Goal: Task Accomplishment & Management: Use online tool/utility

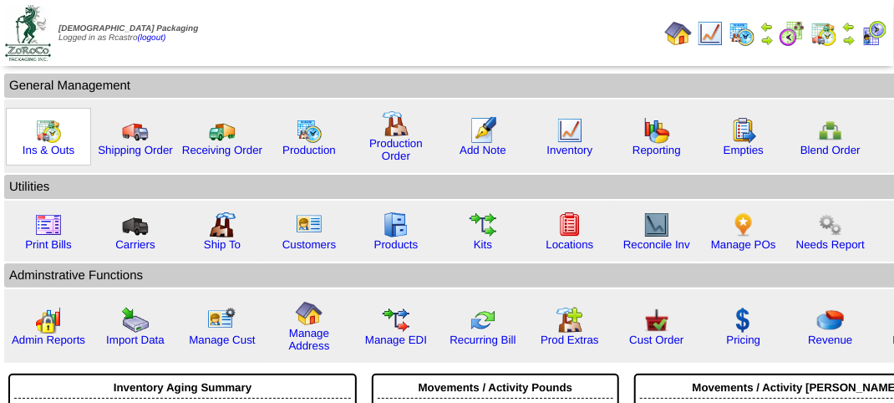
click at [55, 130] on img at bounding box center [48, 130] width 27 height 27
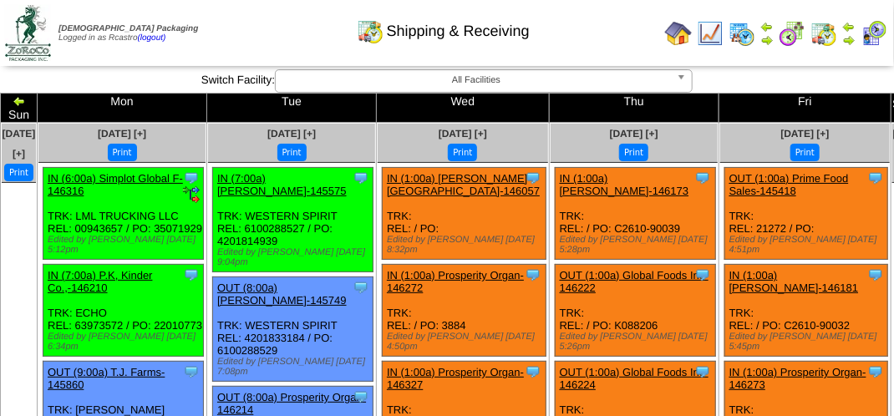
click at [608, 35] on div "Shipping & Receiving" at bounding box center [443, 26] width 511 height 46
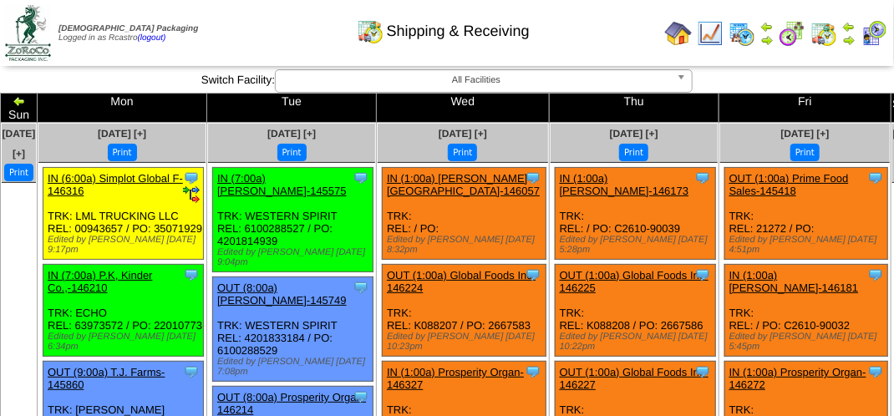
click at [872, 34] on img at bounding box center [874, 33] width 27 height 27
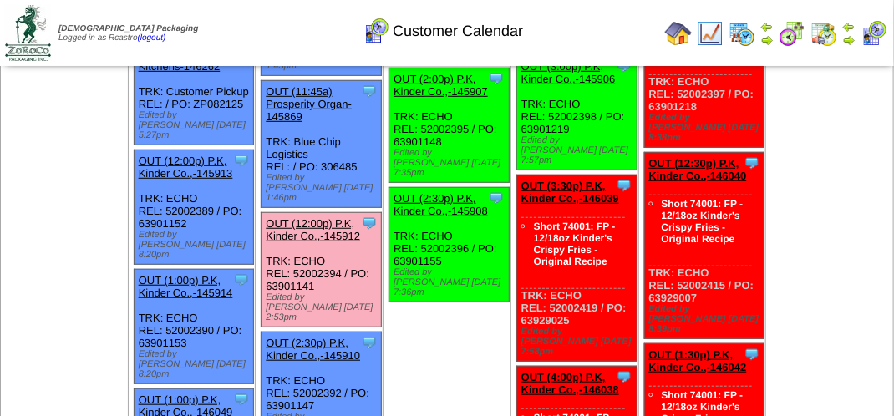
scroll to position [334, 0]
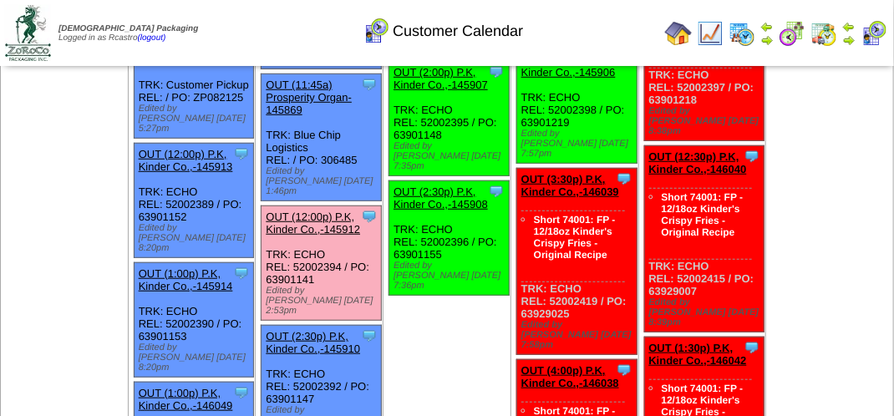
click at [324, 211] on link "OUT (12:00p) P.K, Kinder Co.,-145912" at bounding box center [313, 223] width 94 height 25
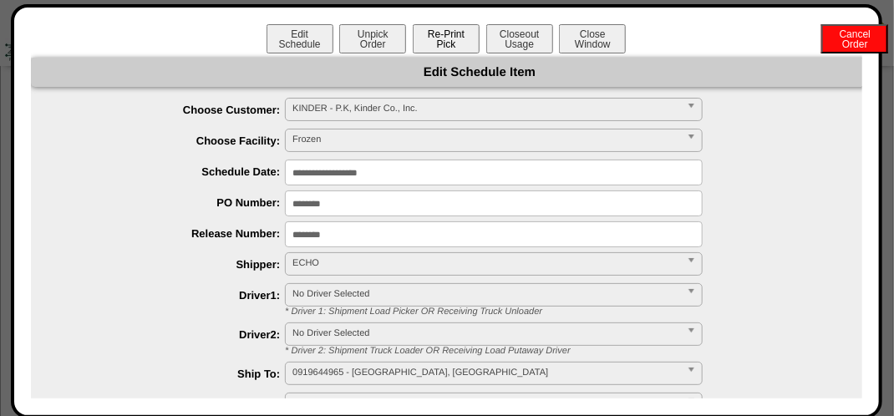
click at [441, 43] on button "Re-Print Pick" at bounding box center [446, 38] width 67 height 29
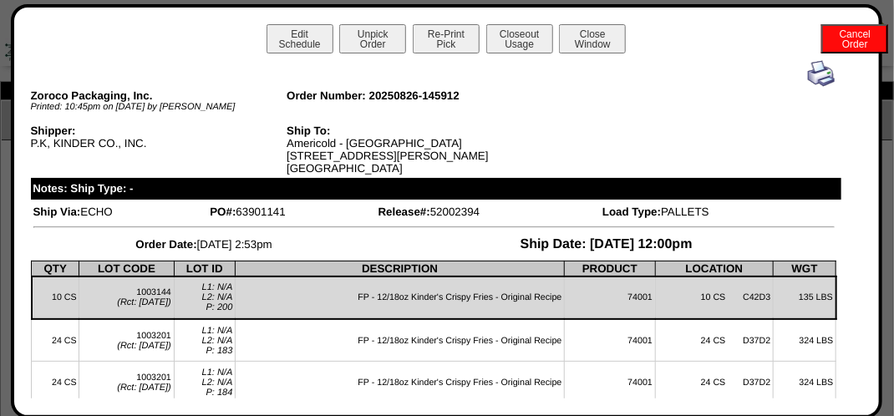
scroll to position [0, 0]
click at [582, 39] on button "Close Window" at bounding box center [592, 38] width 67 height 29
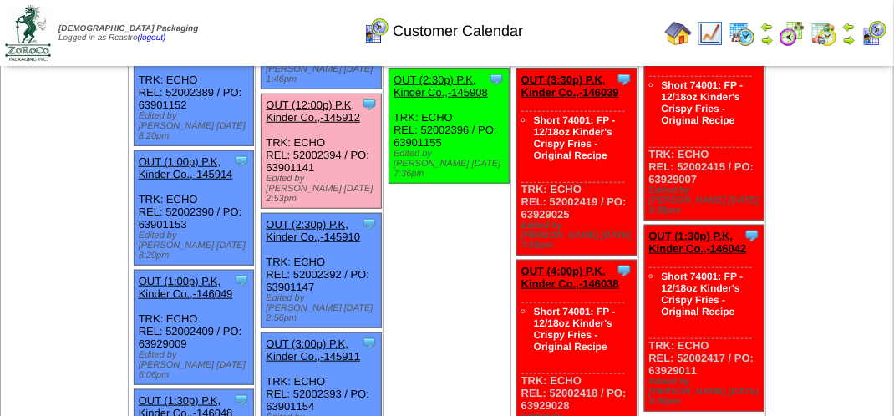
scroll to position [418, 0]
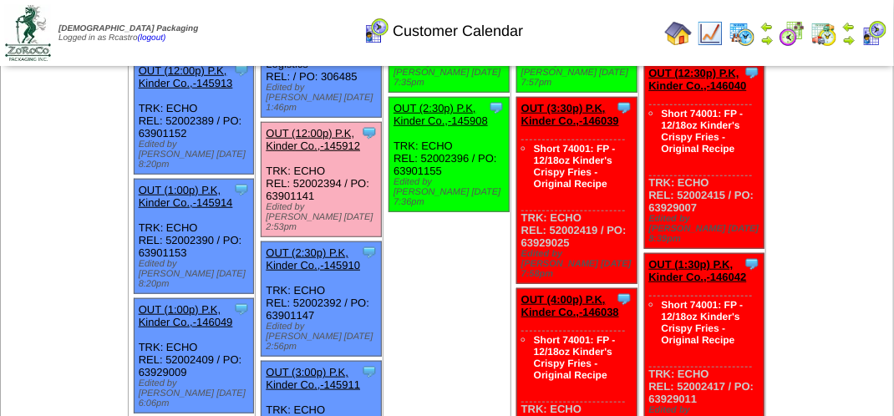
click at [334, 127] on link "OUT (12:00p) P.K, Kinder Co.,-145912" at bounding box center [313, 139] width 94 height 25
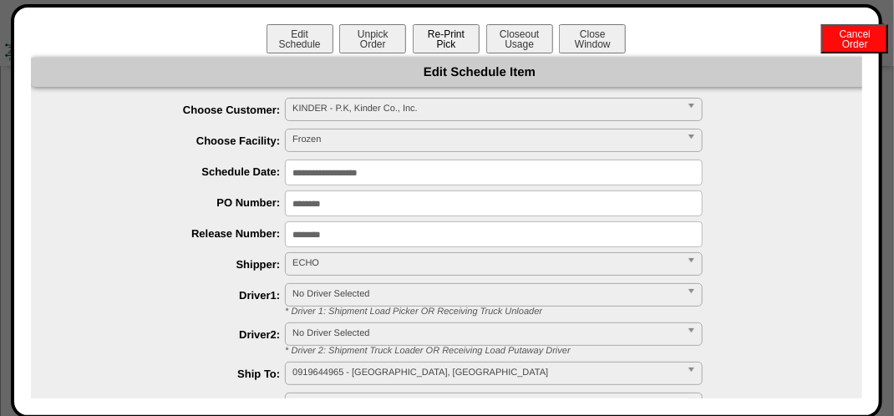
click at [444, 42] on button "Re-Print Pick" at bounding box center [446, 38] width 67 height 29
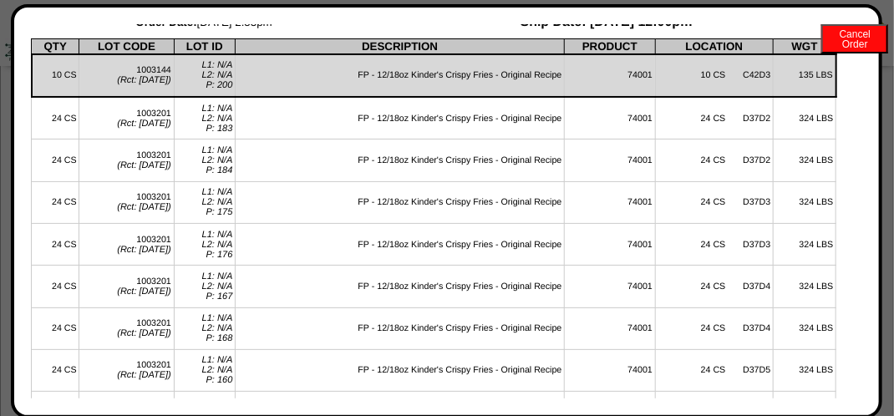
scroll to position [0, 0]
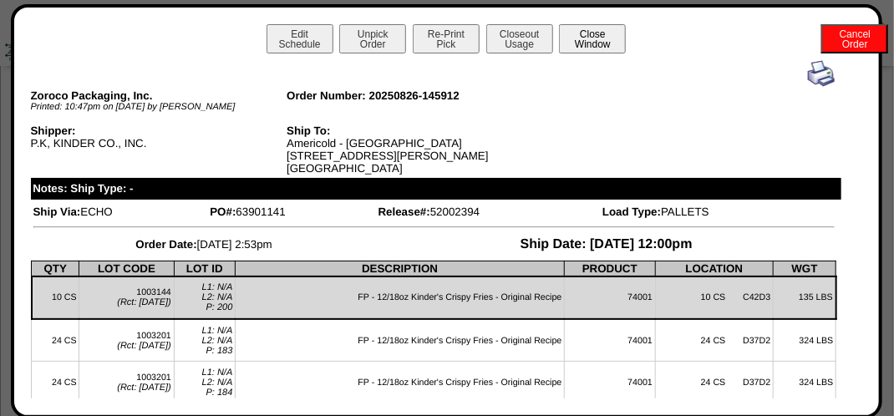
click at [612, 43] on button "Close Window" at bounding box center [592, 38] width 67 height 29
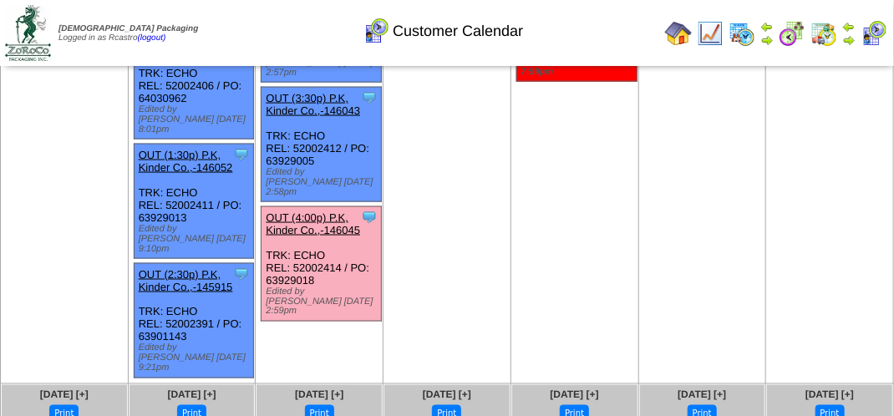
scroll to position [836, 0]
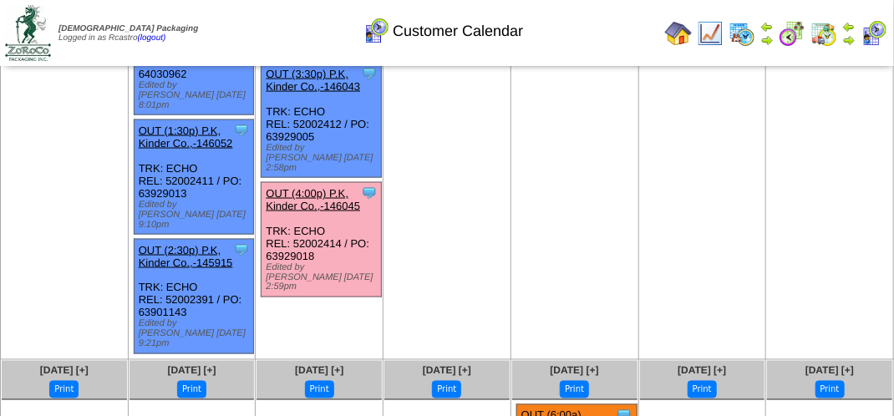
click at [309, 187] on link "OUT (4:00p) P.K, Kinder Co.,-146045" at bounding box center [313, 199] width 94 height 25
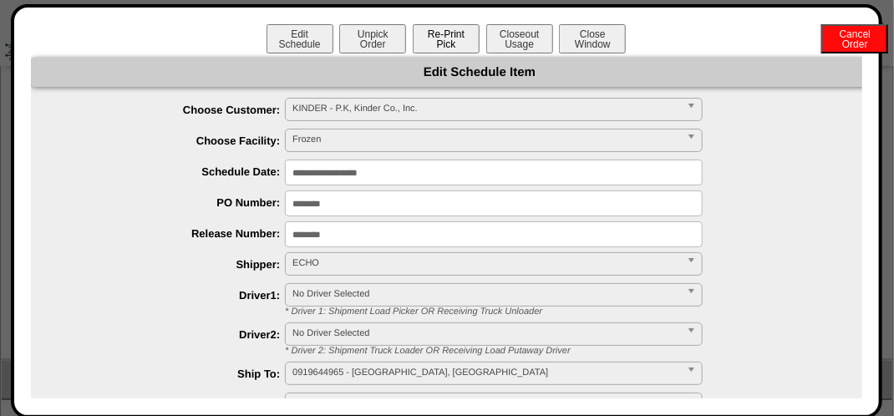
click at [439, 39] on button "Re-Print Pick" at bounding box center [446, 38] width 67 height 29
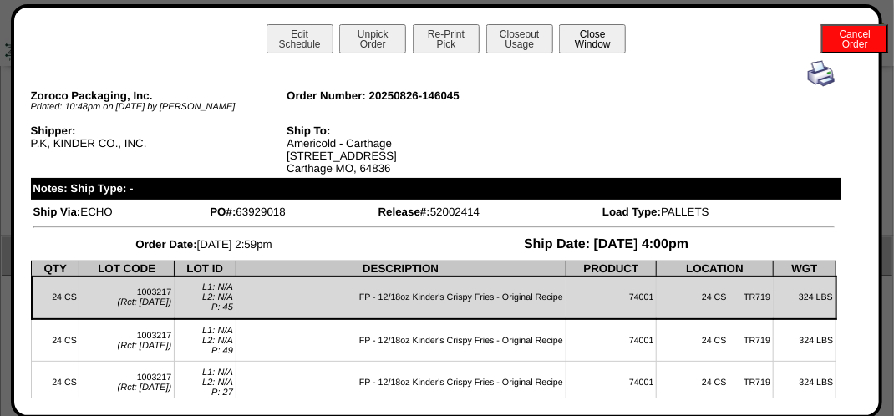
scroll to position [931, 0]
click at [588, 33] on button "Close Window" at bounding box center [592, 38] width 67 height 29
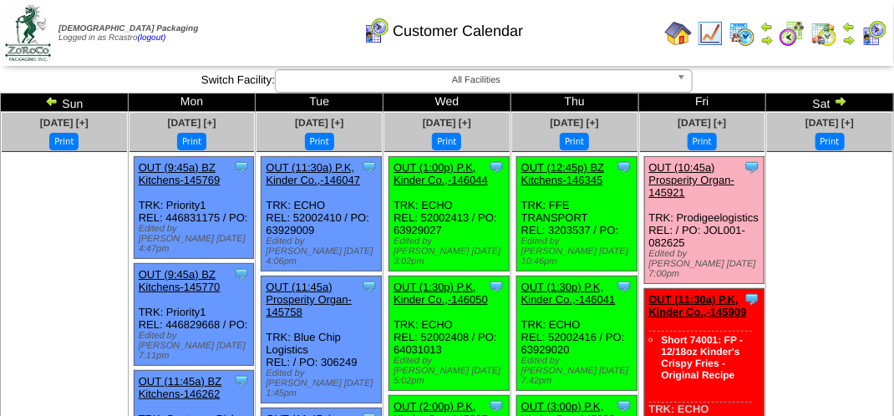
click at [279, 23] on div "Customer Calendar" at bounding box center [443, 26] width 511 height 46
click at [219, 15] on div "Customer Calendar" at bounding box center [443, 26] width 511 height 46
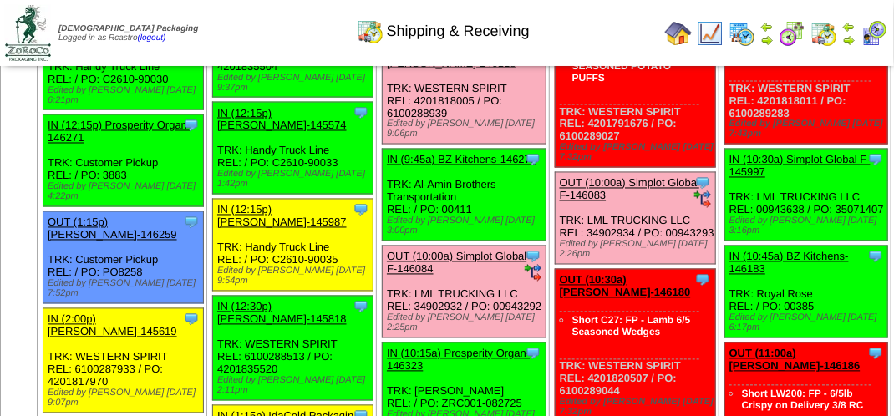
scroll to position [836, 0]
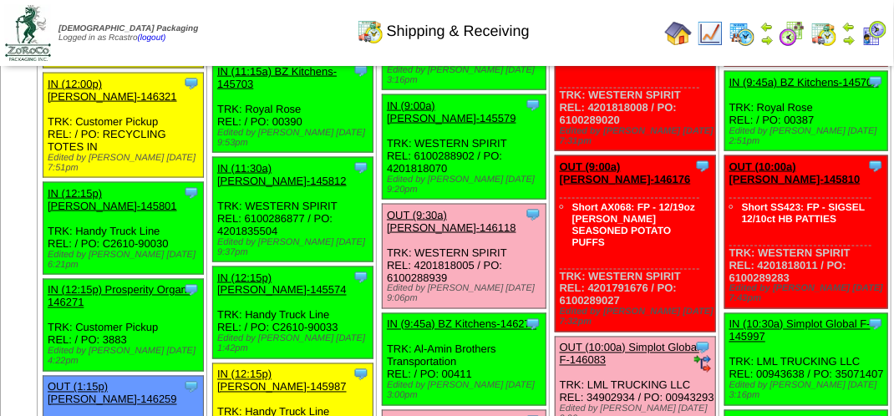
click at [438, 234] on link "OUT (9:30a) [PERSON_NAME]-146118" at bounding box center [452, 221] width 130 height 25
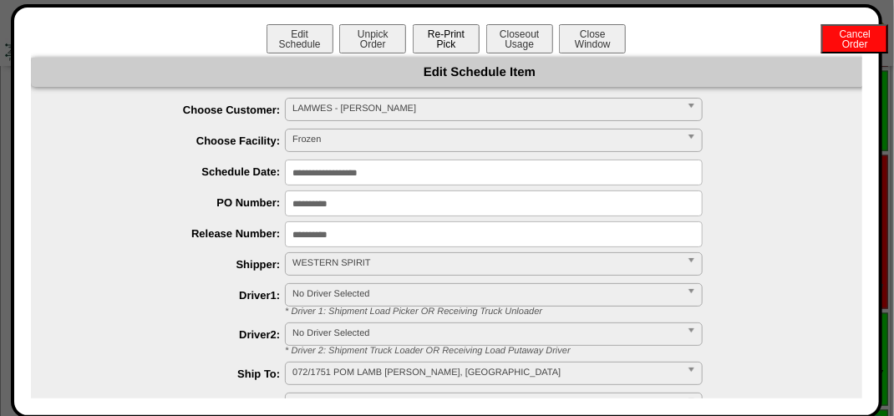
click at [440, 40] on button "Re-Print Pick" at bounding box center [446, 38] width 67 height 29
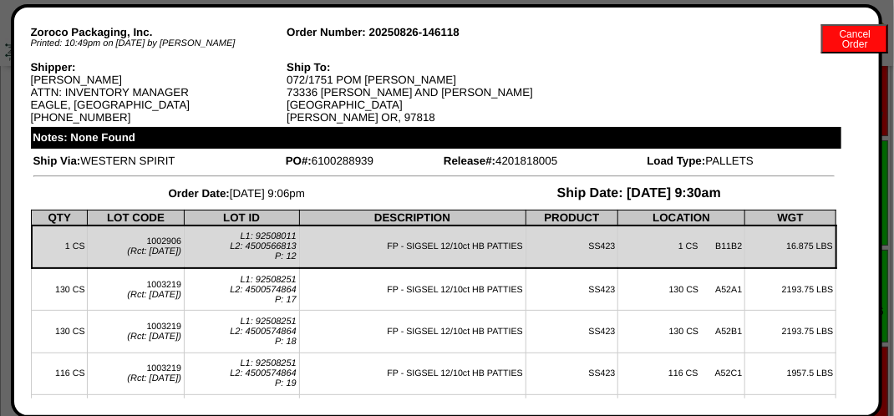
scroll to position [0, 0]
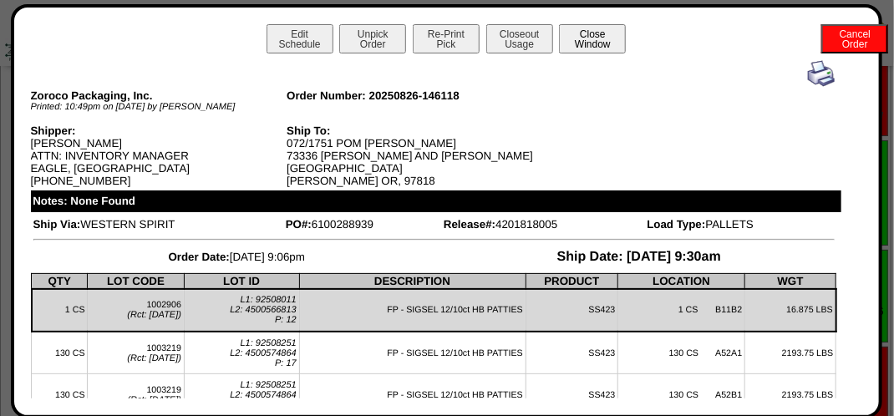
click at [595, 38] on button "Close Window" at bounding box center [592, 38] width 67 height 29
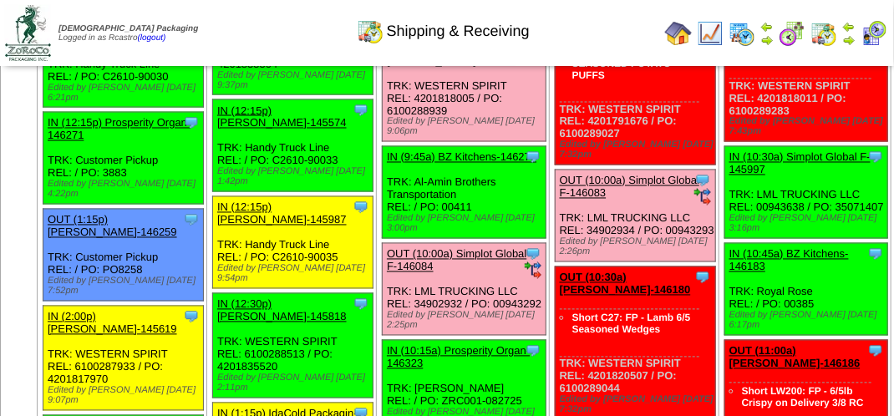
scroll to position [1170, 0]
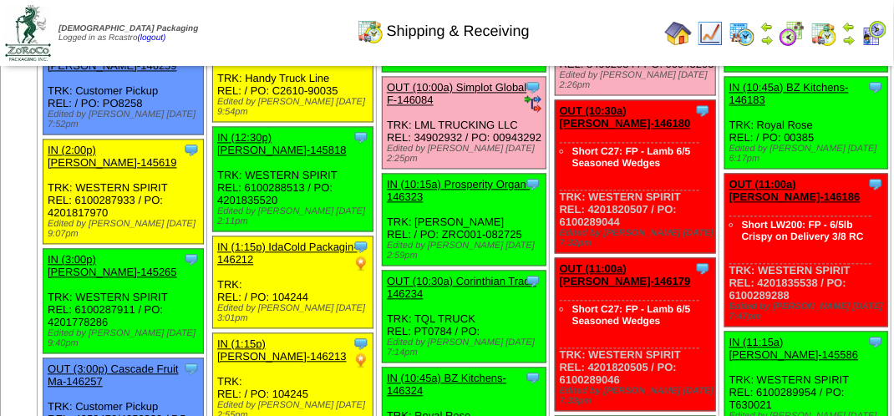
click at [452, 106] on link "OUT (10:00a) Simplot Global F-146084" at bounding box center [457, 93] width 140 height 25
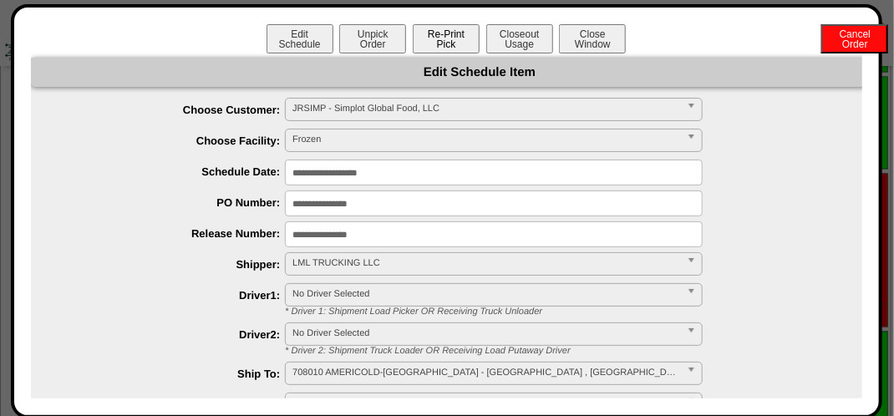
click at [434, 48] on button "Re-Print Pick" at bounding box center [446, 38] width 67 height 29
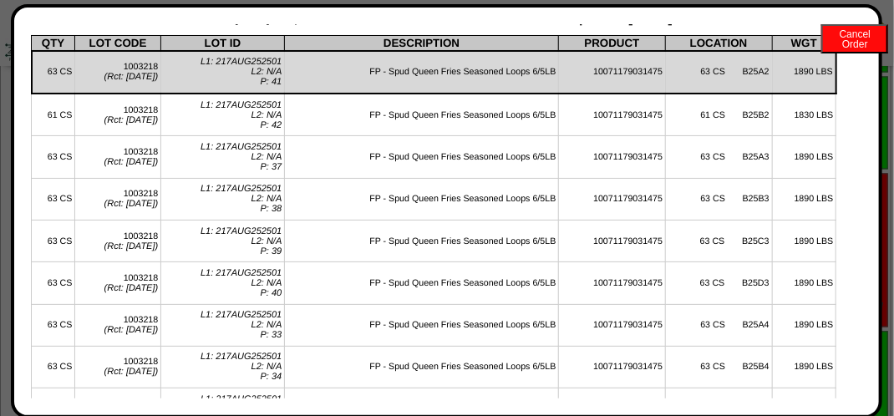
scroll to position [0, 0]
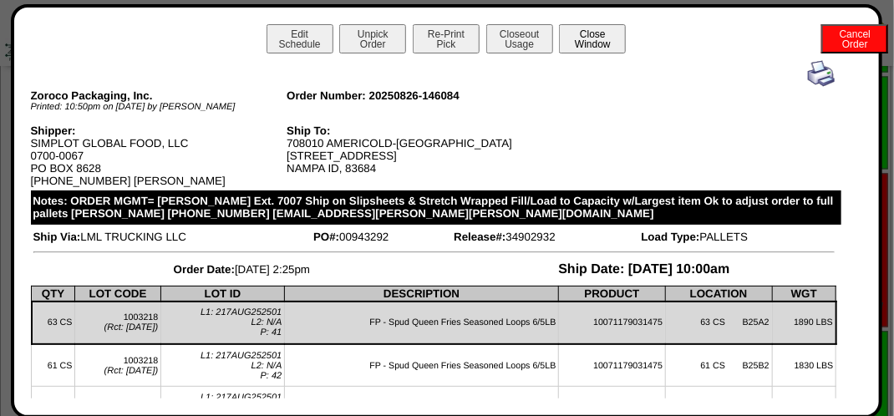
click at [599, 45] on button "Close Window" at bounding box center [592, 38] width 67 height 29
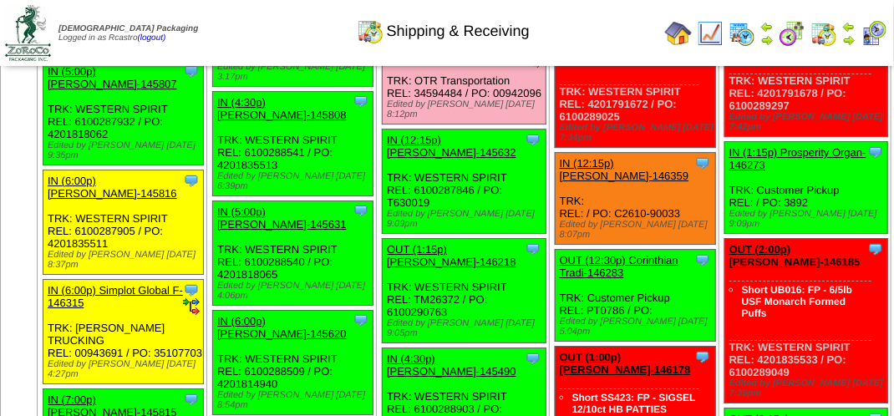
scroll to position [2006, 0]
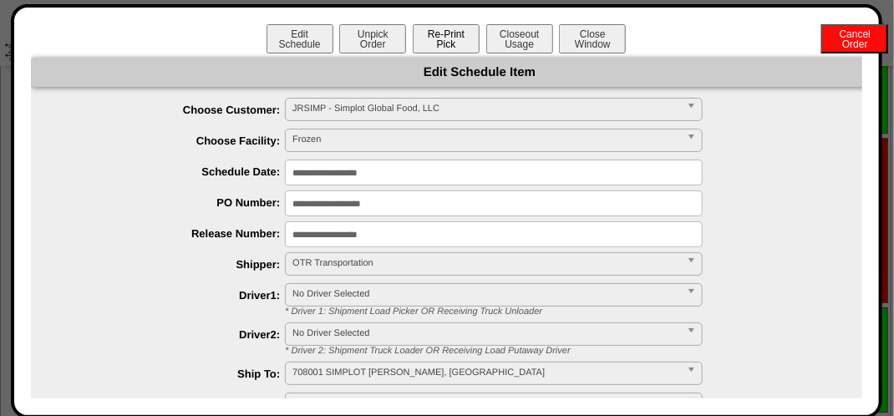
click at [447, 33] on button "Re-Print Pick" at bounding box center [446, 38] width 67 height 29
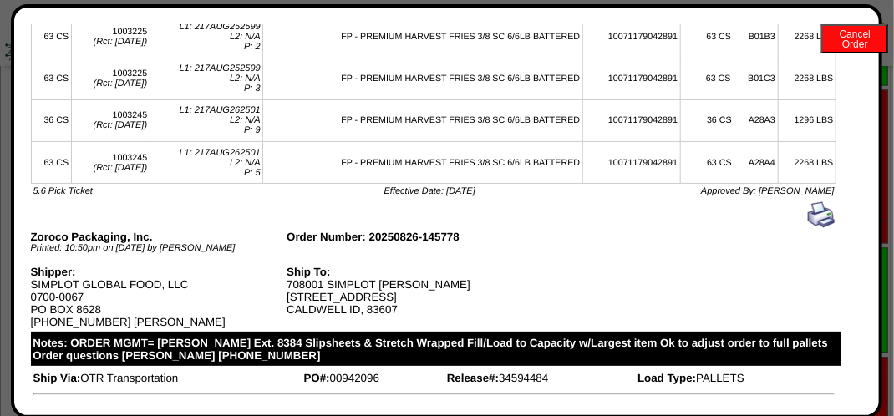
scroll to position [0, 0]
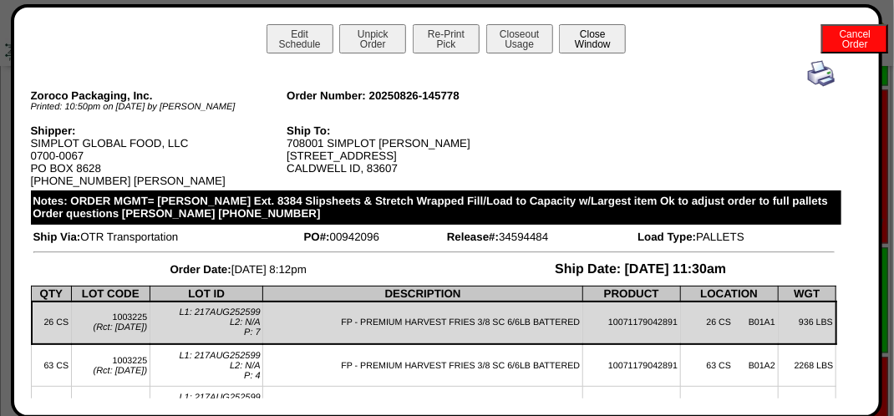
click at [579, 39] on button "Close Window" at bounding box center [592, 38] width 67 height 29
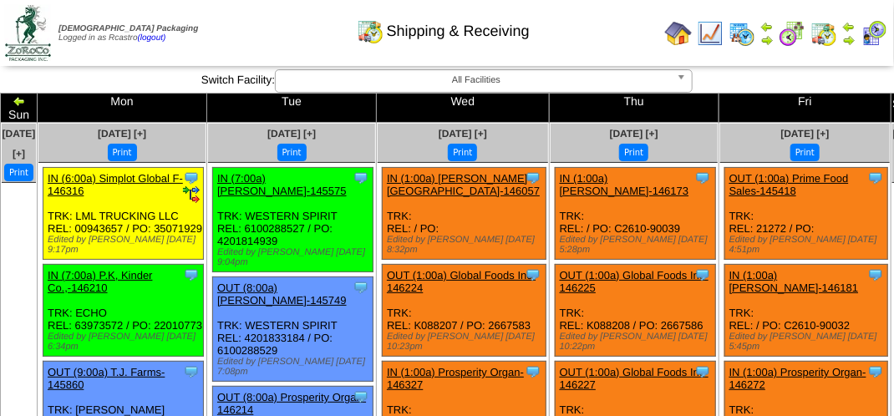
click at [223, 33] on div "Shipping & Receiving" at bounding box center [443, 26] width 511 height 46
click at [237, 23] on div "Shipping & Receiving" at bounding box center [443, 26] width 511 height 46
click at [215, 25] on div "Shipping & Receiving" at bounding box center [443, 26] width 511 height 46
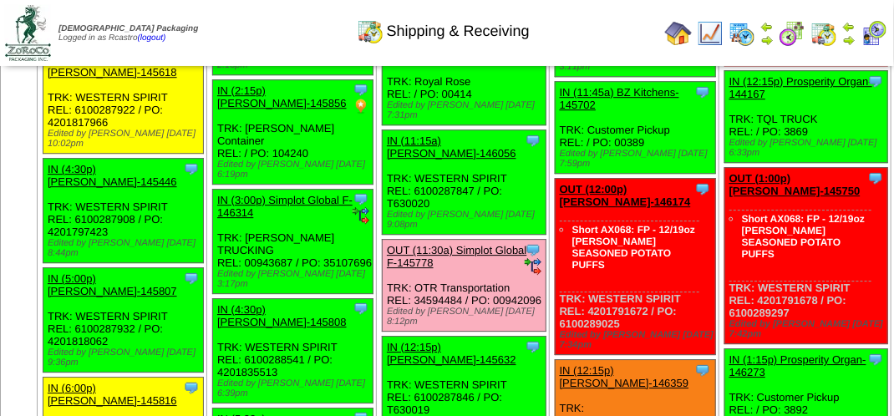
scroll to position [1671, 0]
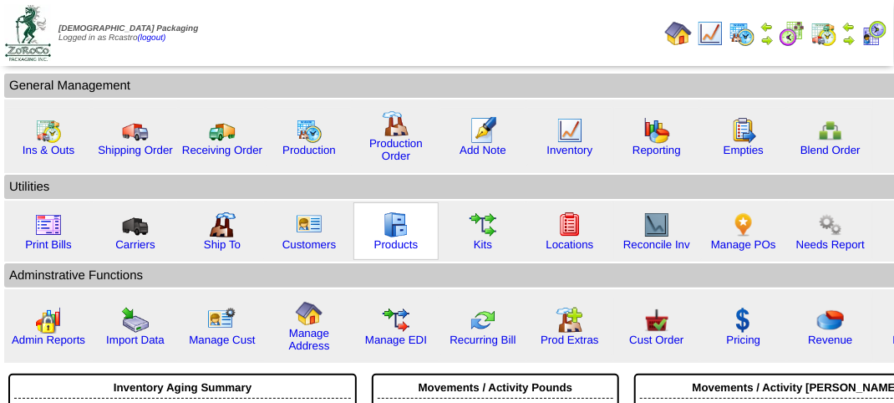
click at [384, 234] on img at bounding box center [396, 224] width 27 height 27
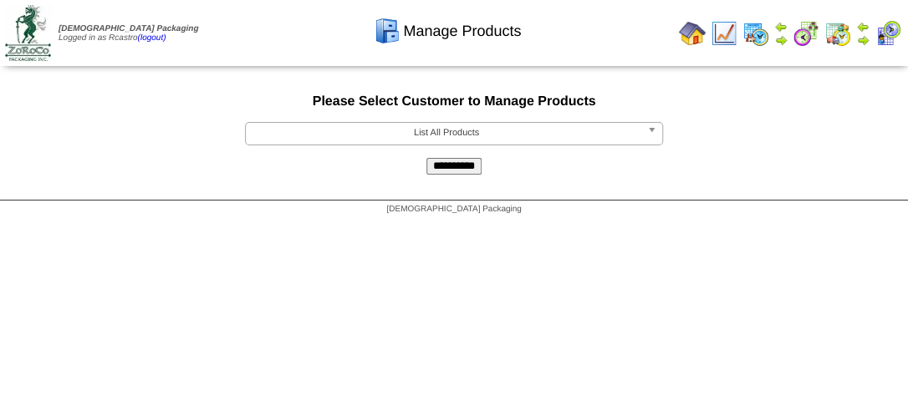
click at [458, 135] on span "List All Products" at bounding box center [446, 133] width 388 height 20
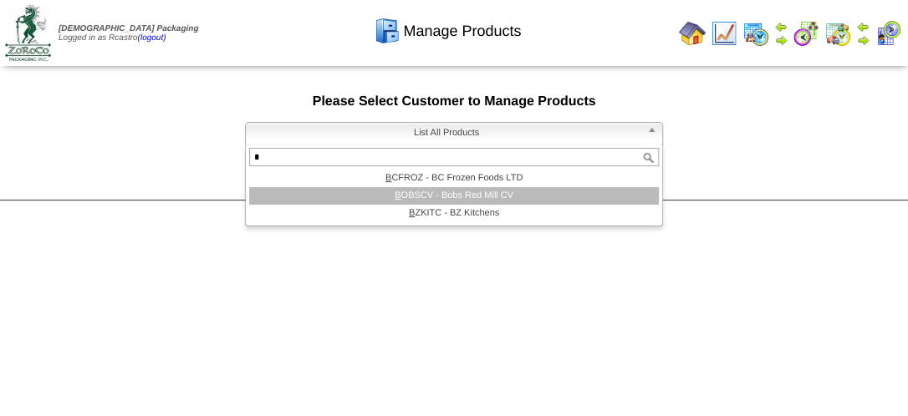
type input "*"
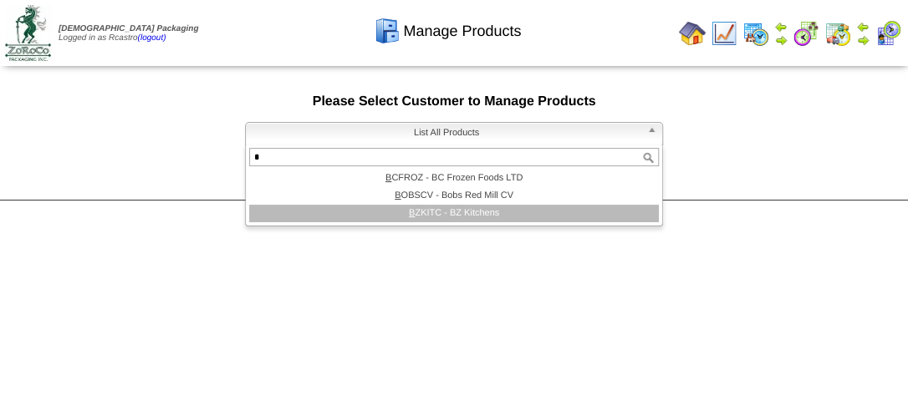
click at [479, 216] on li "B ZKITC - BZ Kitchens" at bounding box center [453, 214] width 409 height 18
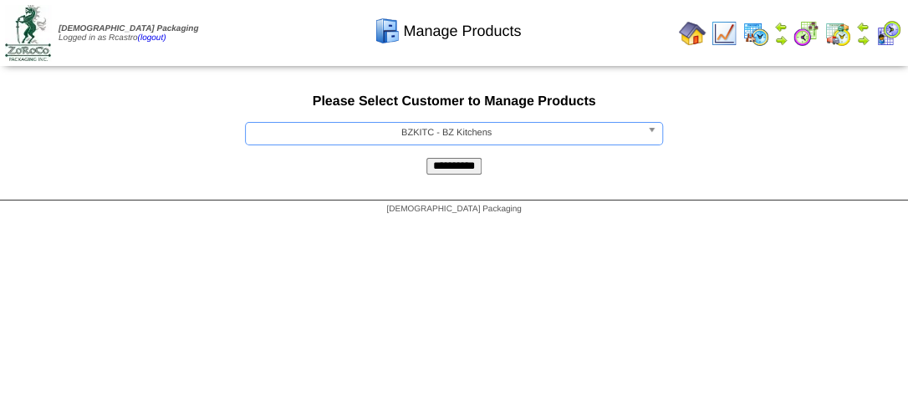
click at [451, 173] on input "**********" at bounding box center [453, 166] width 55 height 17
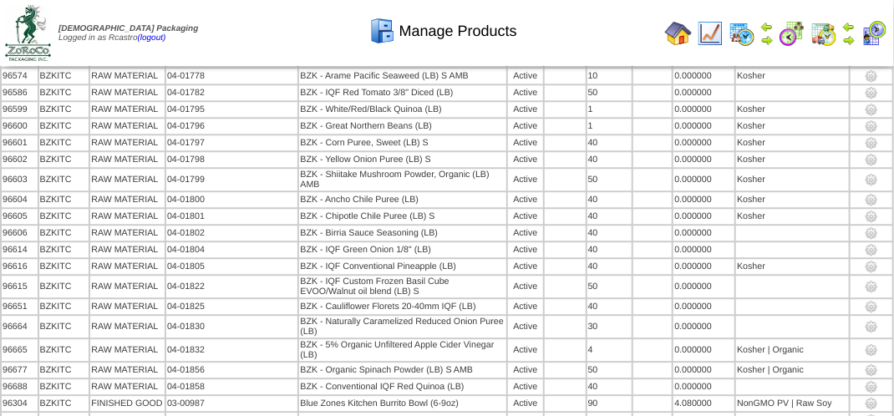
scroll to position [1391, 0]
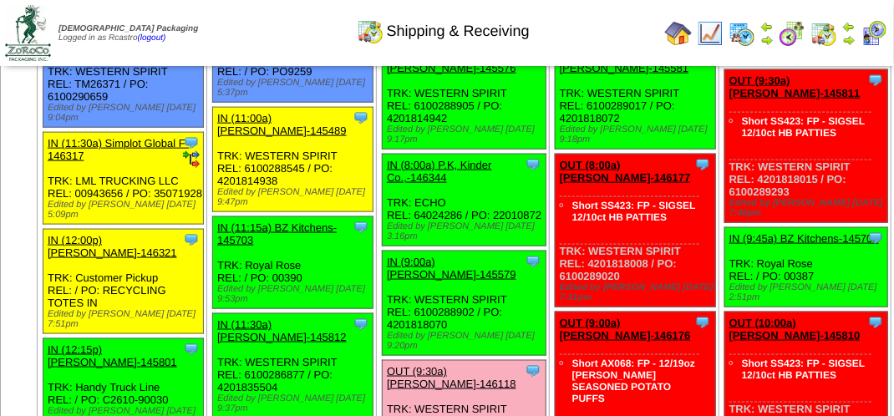
scroll to position [669, 0]
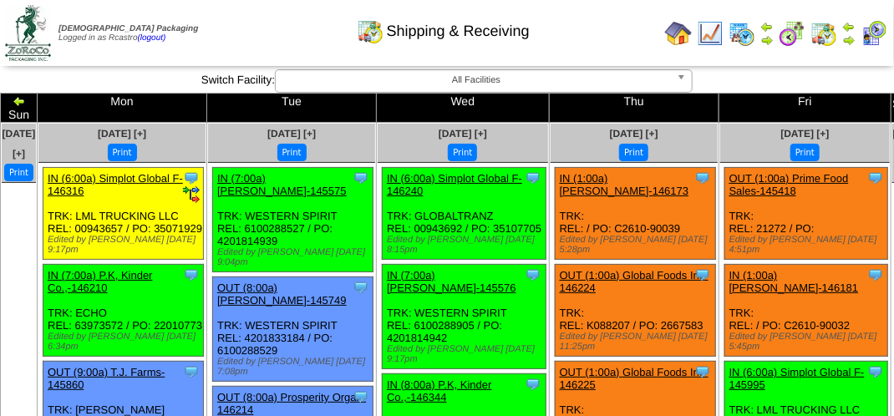
click at [495, 191] on div "Clone Item IN (6:00a) Simplot Global F-146240 Simplot Global Food, LLC Schedule…" at bounding box center [464, 214] width 163 height 92
click at [872, 30] on img at bounding box center [874, 33] width 27 height 27
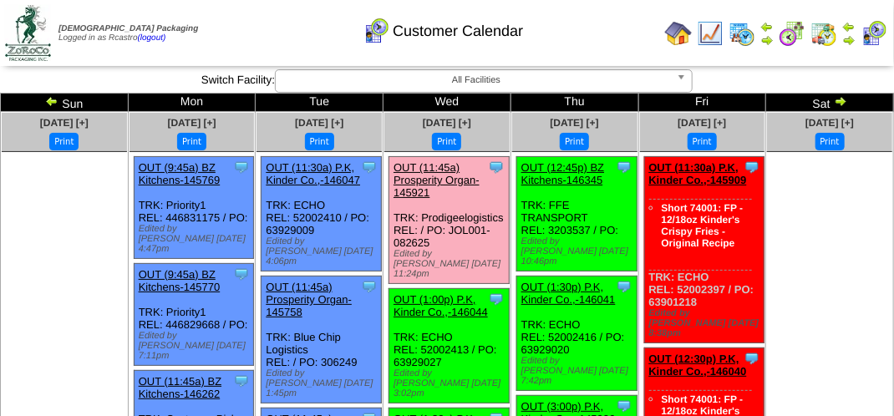
click at [296, 64] on table "Zoroco Packaging Logged in as Rcastro (logout) Print All" at bounding box center [447, 33] width 894 height 66
click at [265, 27] on div "Customer Calendar" at bounding box center [443, 26] width 511 height 46
click at [265, 26] on div "Customer Calendar" at bounding box center [443, 26] width 511 height 46
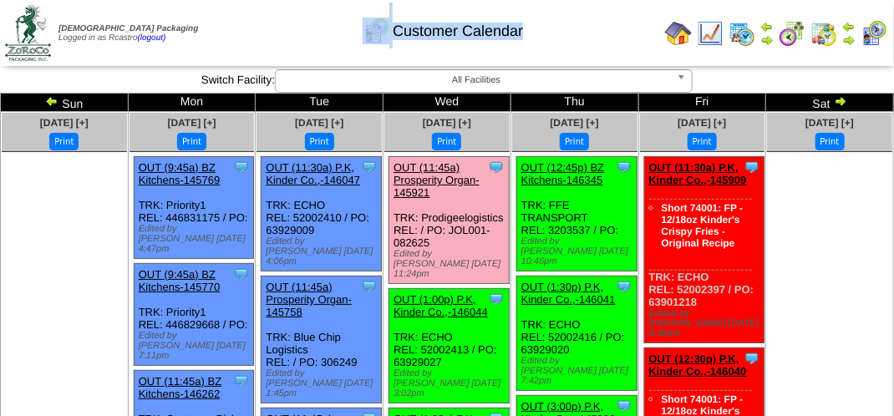
click at [265, 26] on div "Customer Calendar" at bounding box center [443, 26] width 511 height 46
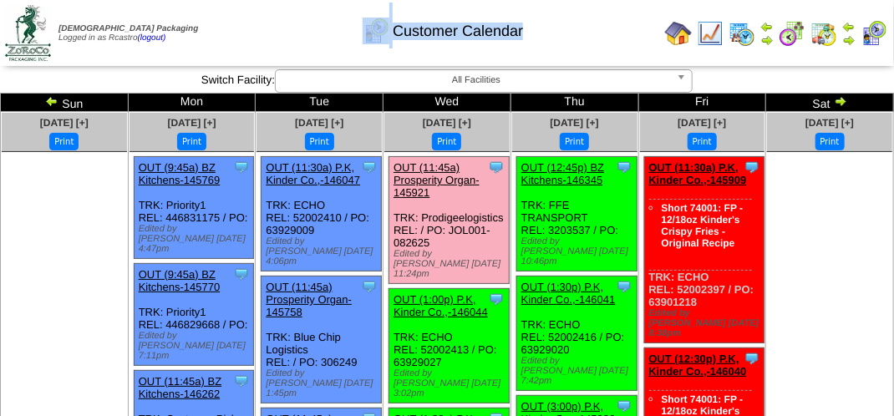
click at [265, 26] on div "Customer Calendar" at bounding box center [443, 26] width 511 height 46
click at [268, 26] on div "Customer Calendar" at bounding box center [443, 26] width 511 height 46
click at [412, 47] on div "Customer Calendar" at bounding box center [443, 26] width 511 height 46
click at [583, 65] on table "Zoroco Packaging Logged in as Rcastro (logout) Print All" at bounding box center [447, 33] width 894 height 66
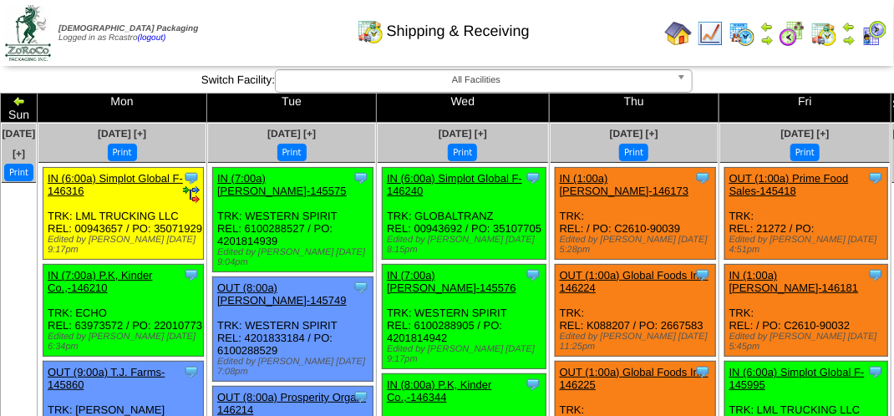
click at [879, 33] on img at bounding box center [874, 33] width 27 height 27
click at [873, 38] on img at bounding box center [874, 33] width 27 height 27
click at [865, 40] on img at bounding box center [874, 33] width 27 height 27
